Goal: Task Accomplishment & Management: Complete application form

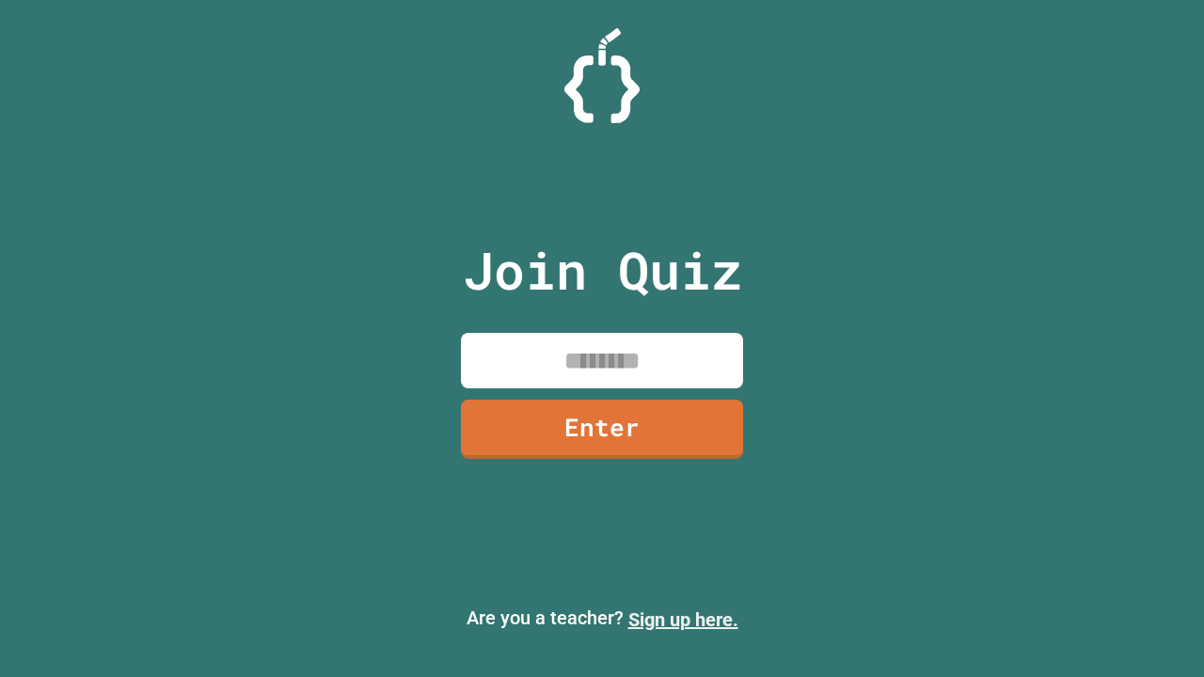
click at [683, 620] on link "Sign up here." at bounding box center [684, 620] width 110 height 23
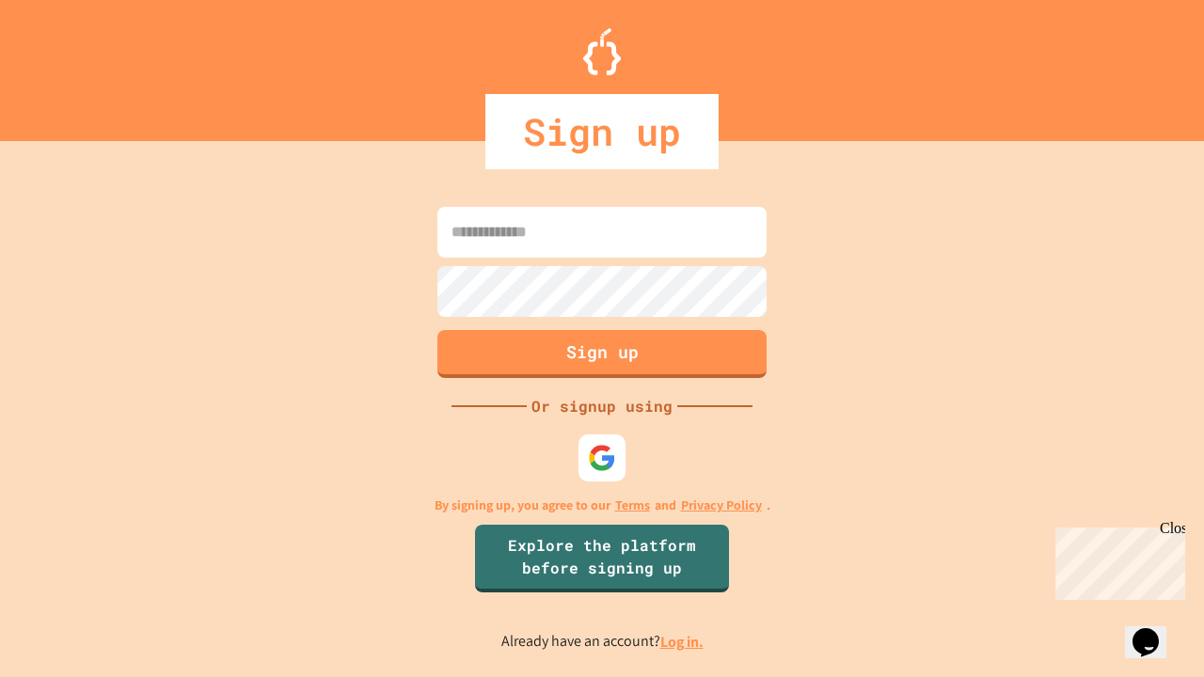
click at [683, 642] on link "Log in." at bounding box center [682, 642] width 43 height 20
